Goal: Book appointment/travel/reservation

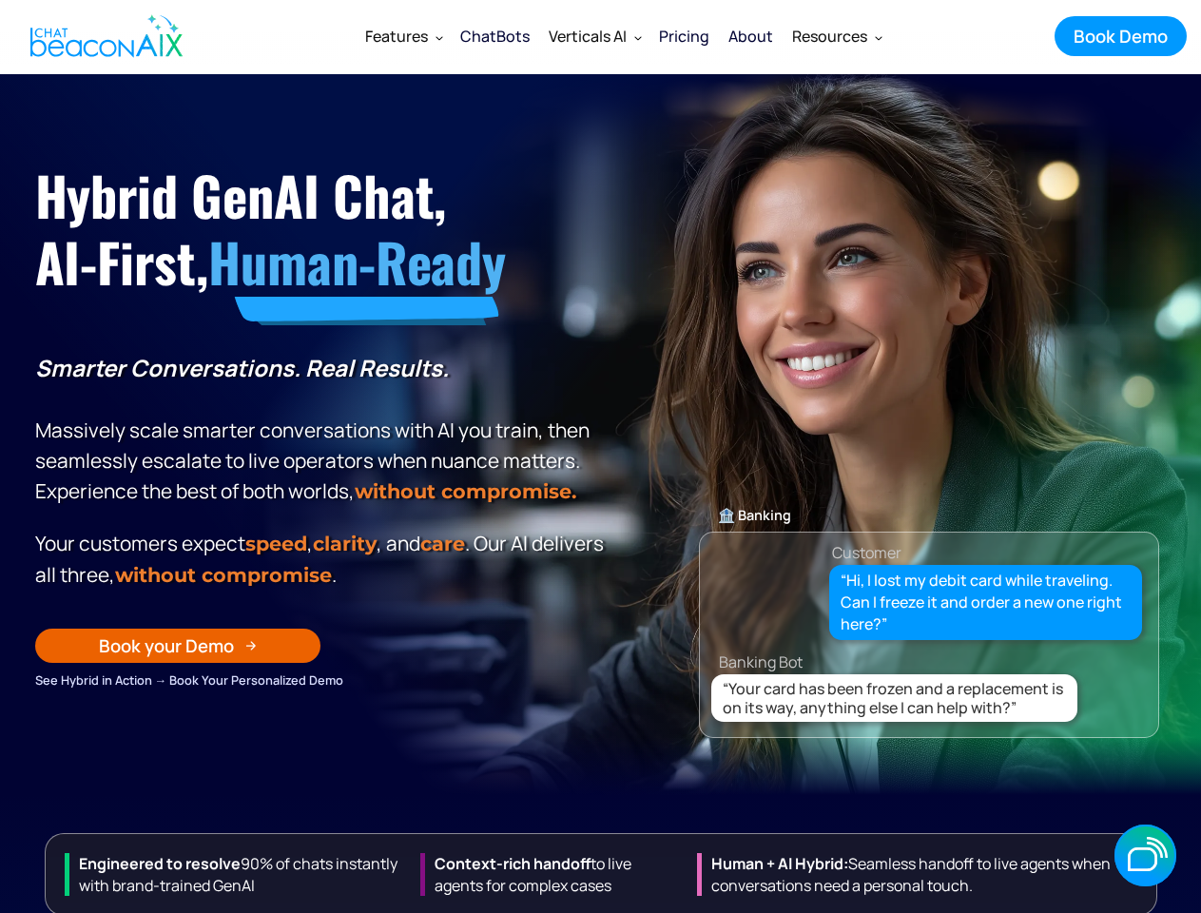
click at [600, 456] on p "Smarter Conversations. Real Results. Massively scale smarter conversations with…" at bounding box center [322, 430] width 575 height 154
click at [624, 36] on div "Verticals AI" at bounding box center [588, 36] width 78 height 27
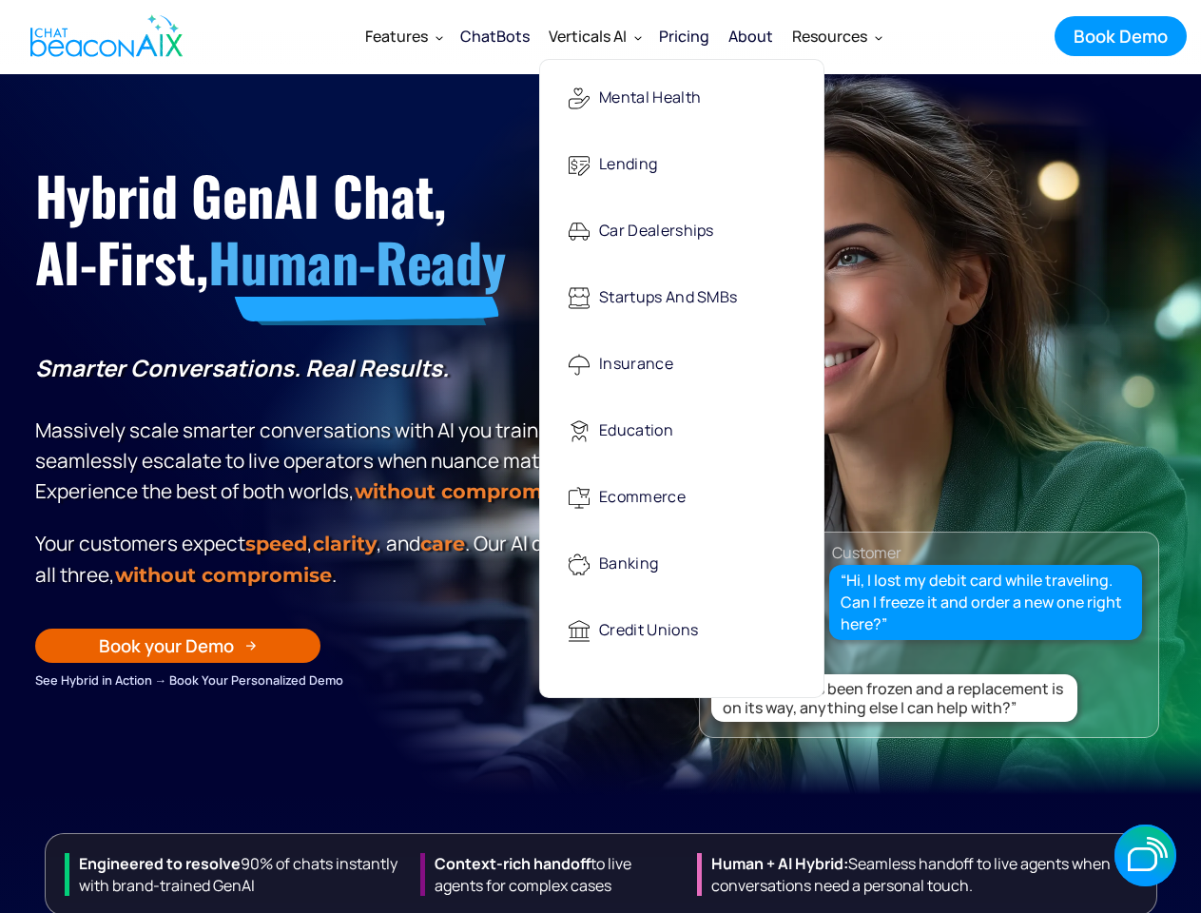
click at [403, 36] on div "Features" at bounding box center [396, 36] width 63 height 27
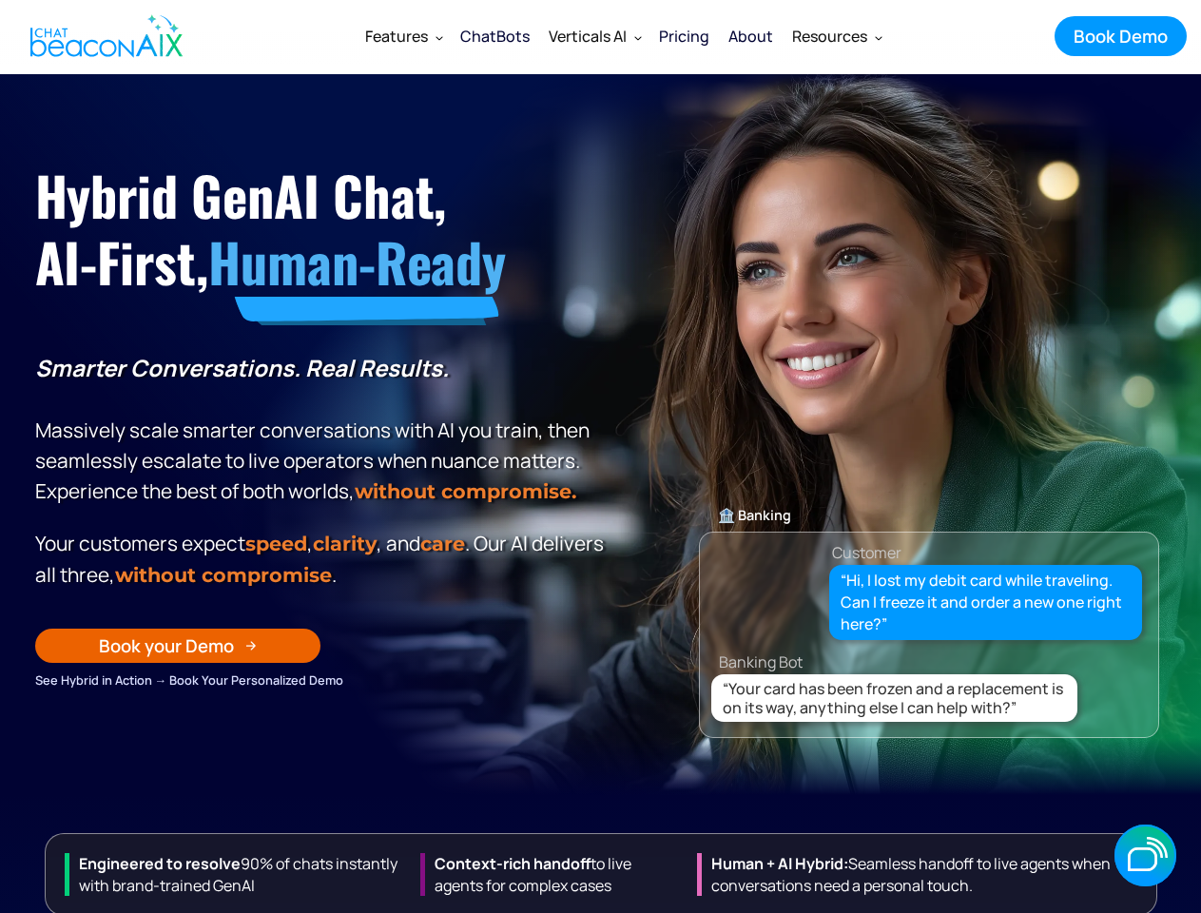
click at [594, 36] on div "Verticals AI" at bounding box center [588, 36] width 78 height 27
click at [836, 36] on div "Resources" at bounding box center [829, 36] width 75 height 27
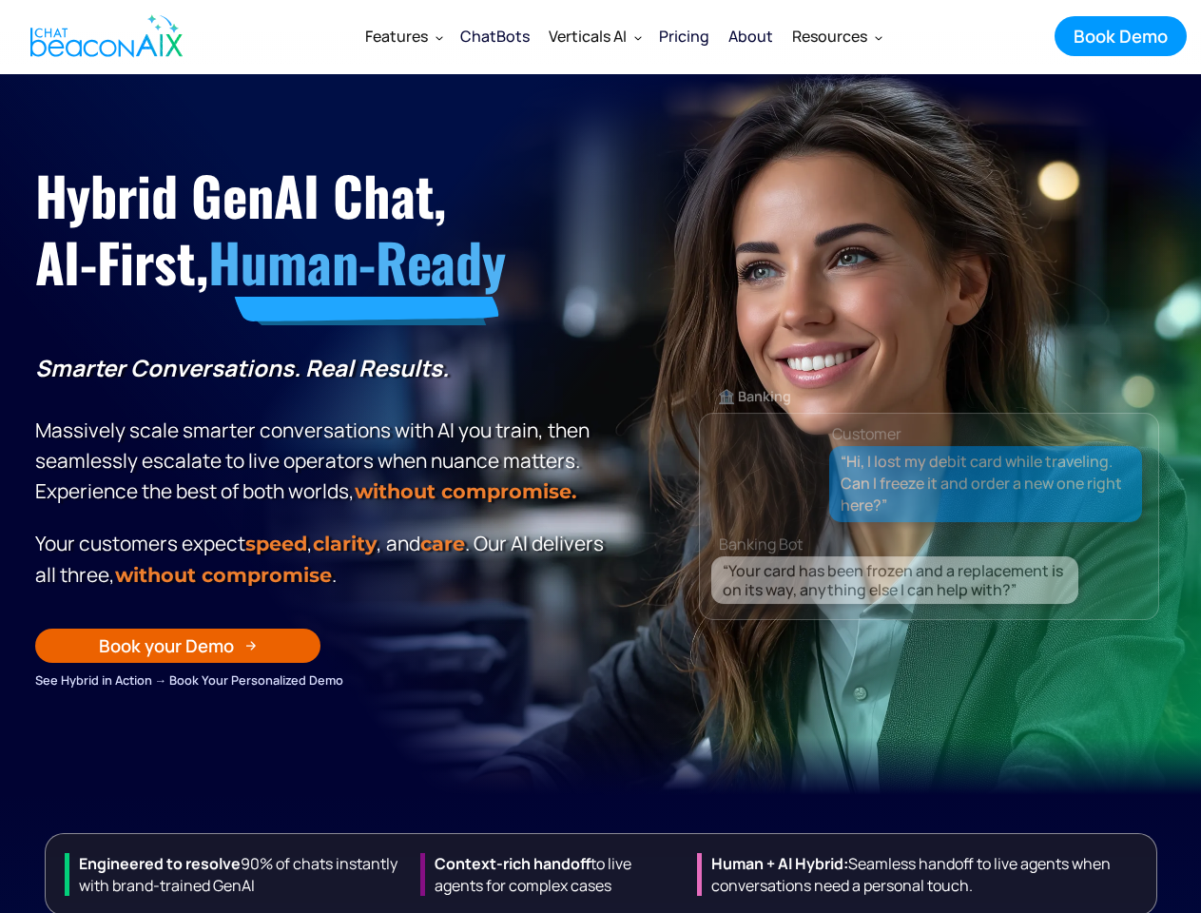
click at [178, 658] on div "Book your Demo" at bounding box center [166, 645] width 135 height 25
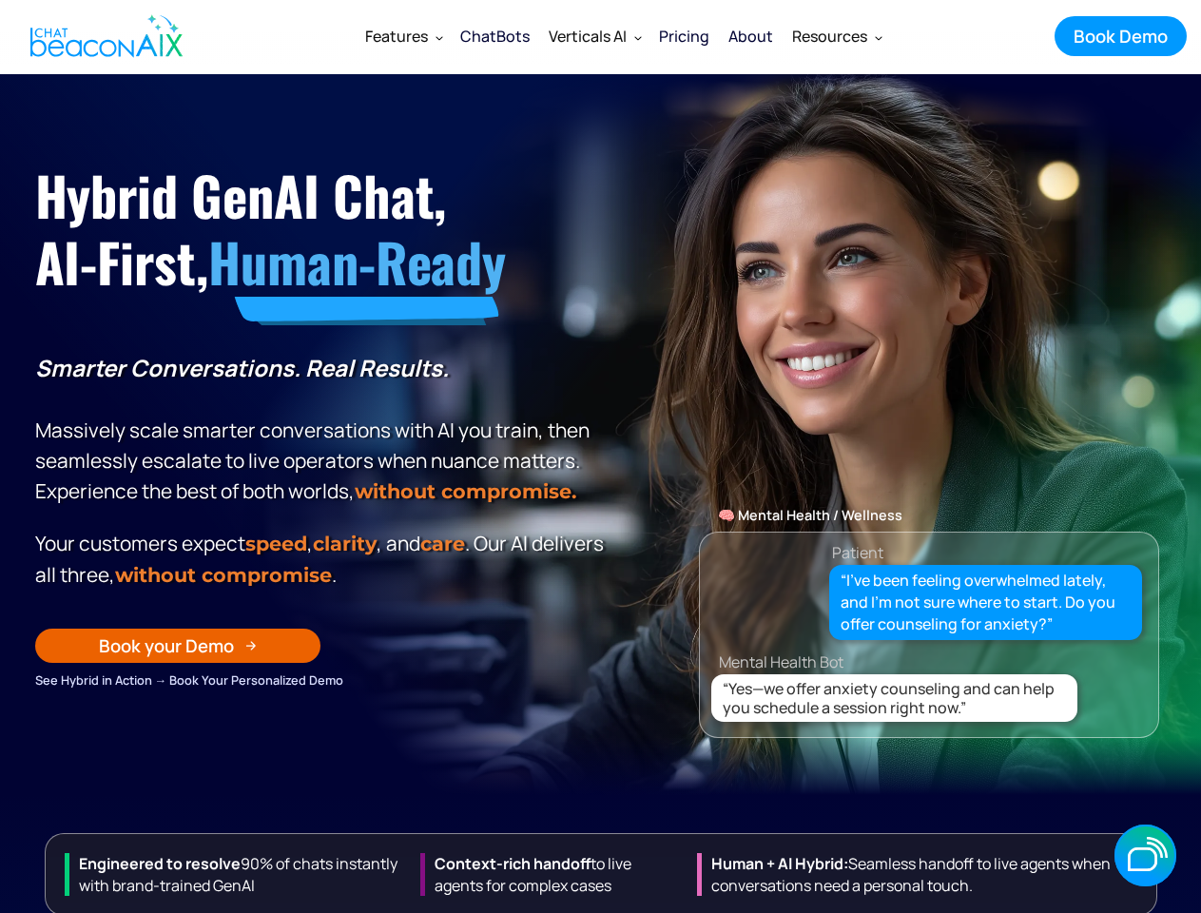
click at [600, 456] on p "Smarter Conversations. Real Results. Massively scale smarter conversations with…" at bounding box center [322, 430] width 575 height 154
click at [624, 36] on div "Verticals AI" at bounding box center [588, 36] width 78 height 27
click at [403, 36] on div "Features" at bounding box center [396, 36] width 63 height 27
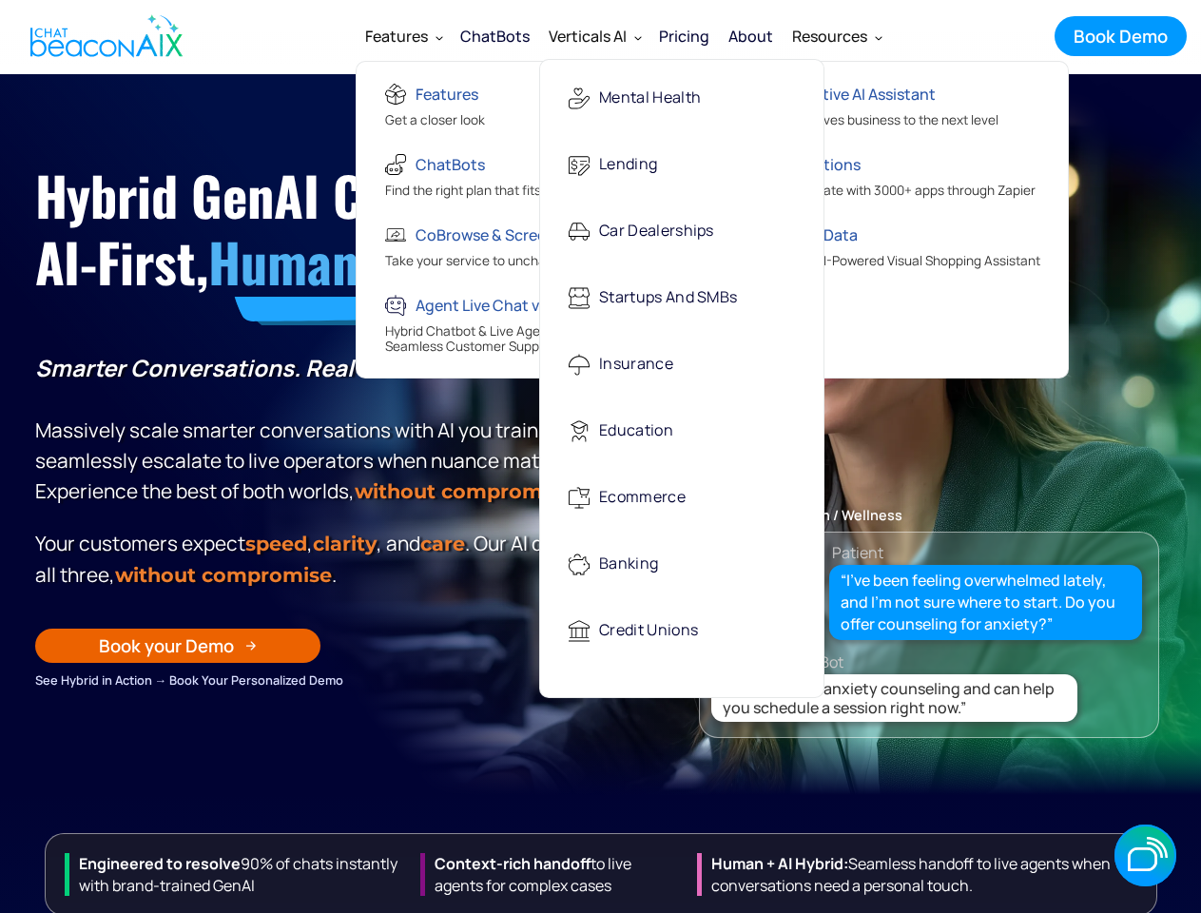
click at [594, 36] on div "Verticals AI" at bounding box center [588, 36] width 78 height 27
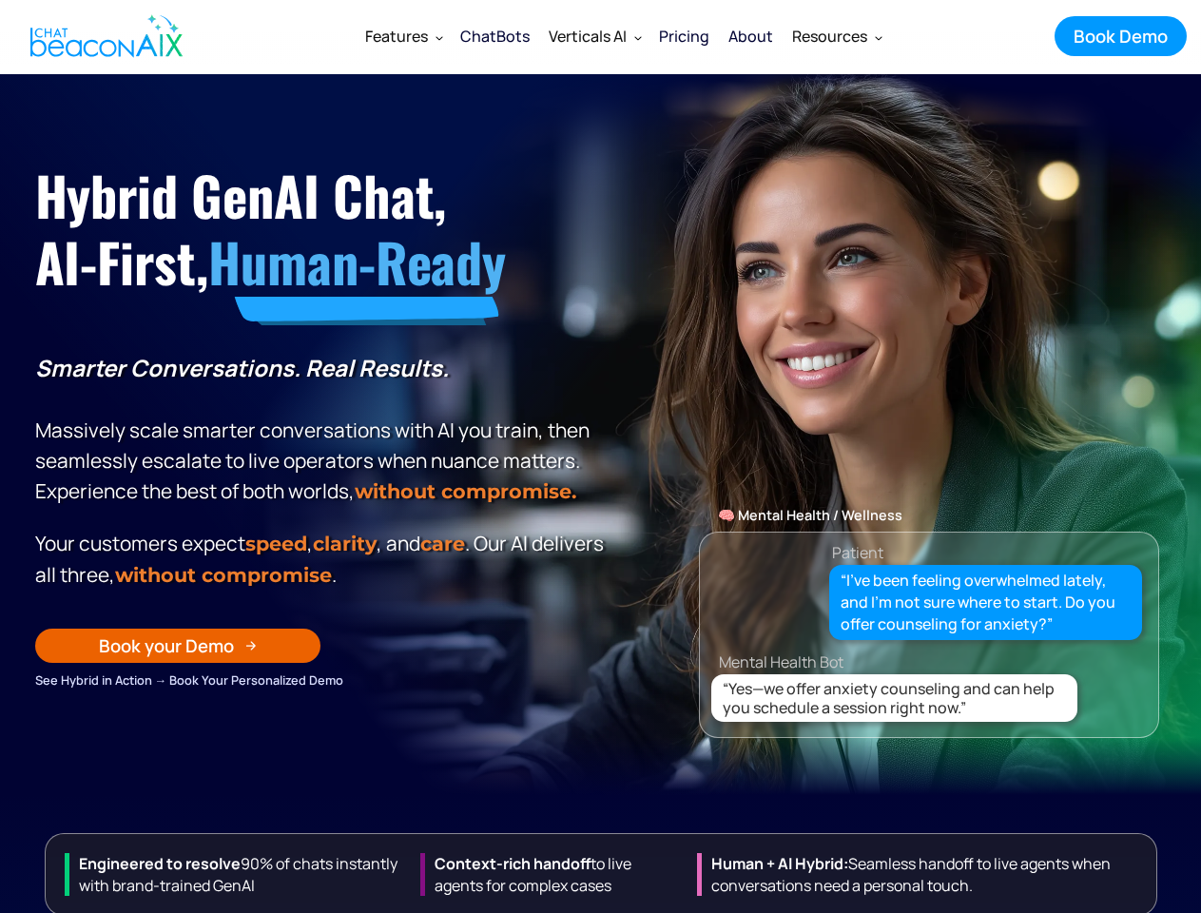
click at [836, 36] on div "Resources" at bounding box center [829, 36] width 75 height 27
click at [178, 658] on div "Book your Demo" at bounding box center [166, 645] width 135 height 25
